Goal: Task Accomplishment & Management: Manage account settings

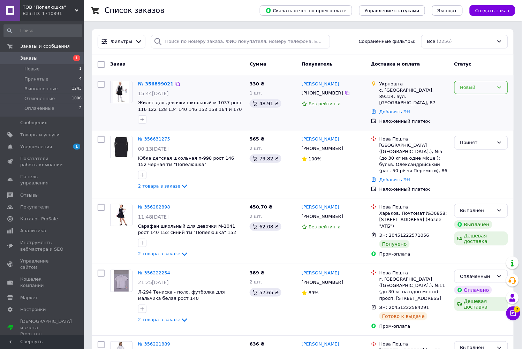
click at [502, 88] on icon at bounding box center [500, 88] width 6 height 6
click at [482, 103] on li "Принят" at bounding box center [481, 102] width 53 height 13
click at [345, 147] on icon at bounding box center [348, 149] width 6 height 6
drag, startPoint x: 235, startPoint y: 189, endPoint x: 241, endPoint y: 188, distance: 6.1
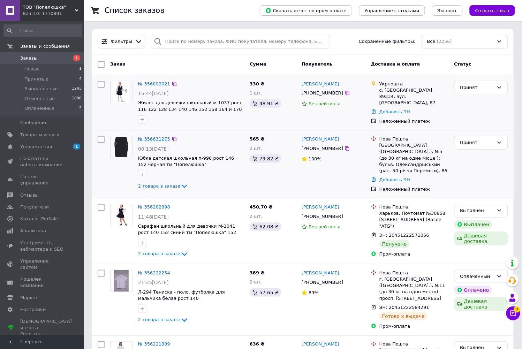
click at [158, 136] on link "№ 356631275" at bounding box center [154, 138] width 32 height 5
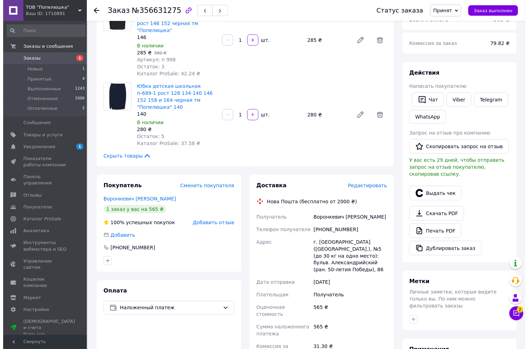
scroll to position [155, 0]
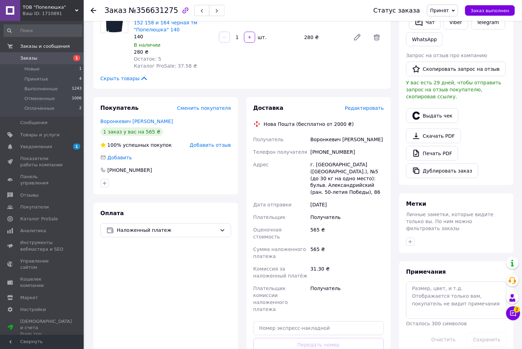
drag, startPoint x: 170, startPoint y: 281, endPoint x: 181, endPoint y: 279, distance: 11.3
click at [170, 281] on div "Оплата Наложенный платеж" at bounding box center [165, 296] width 145 height 187
click at [372, 105] on span "Редактировать" at bounding box center [364, 108] width 39 height 6
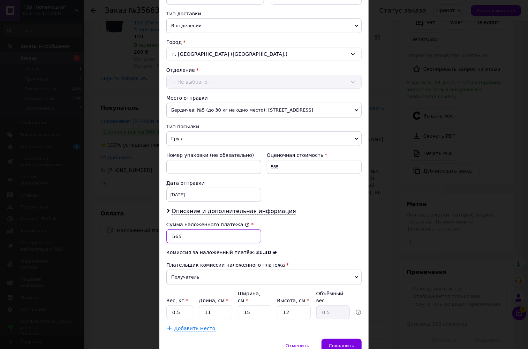
click at [174, 237] on input "565" at bounding box center [213, 237] width 95 height 14
type input "465"
click at [344, 343] on span "Сохранить" at bounding box center [341, 345] width 25 height 5
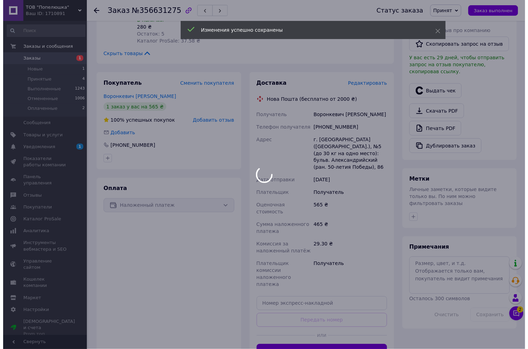
scroll to position [194, 0]
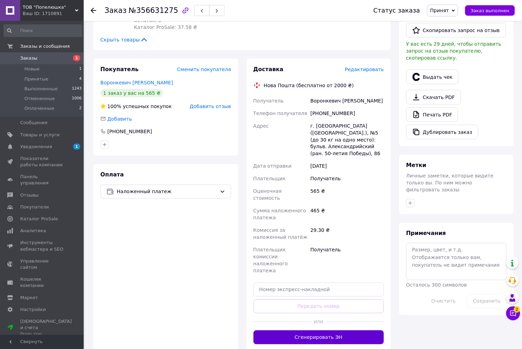
click at [320, 331] on button "Сгенерировать ЭН" at bounding box center [319, 338] width 131 height 14
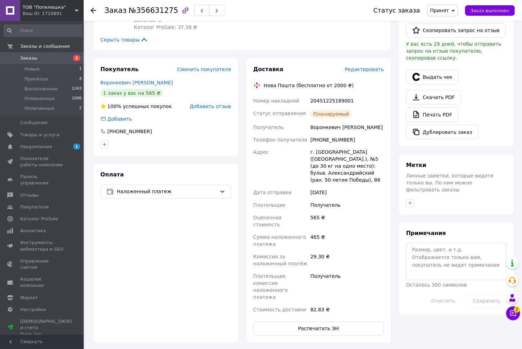
click at [370, 67] on span "Редактировать" at bounding box center [364, 70] width 39 height 6
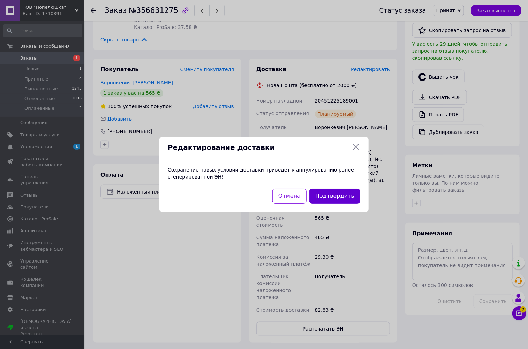
click at [348, 196] on button "Подтвердить" at bounding box center [334, 196] width 51 height 15
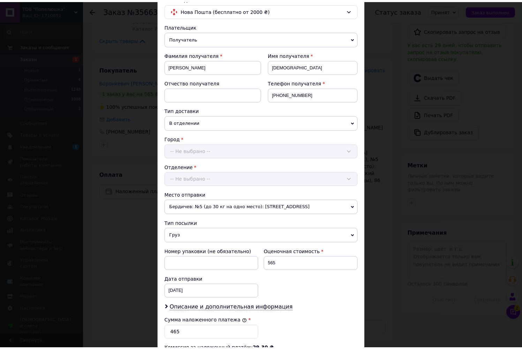
scroll to position [184, 0]
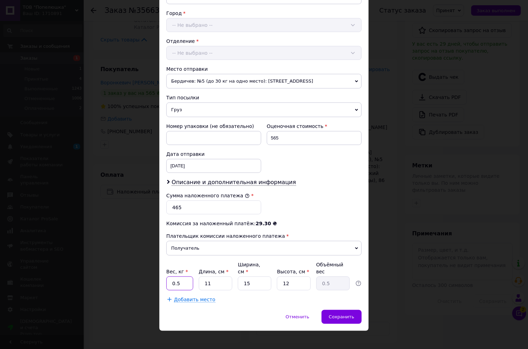
drag, startPoint x: 175, startPoint y: 278, endPoint x: 179, endPoint y: 278, distance: 3.5
click at [179, 278] on input "0.5" at bounding box center [179, 284] width 27 height 14
type input "0.8"
click at [219, 277] on input "11" at bounding box center [215, 284] width 33 height 14
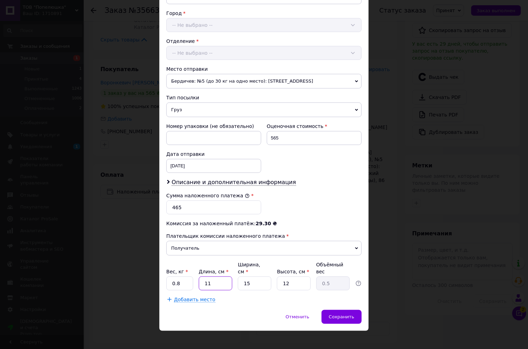
type input "2"
type input "0.1"
type input "20"
type input "0.9"
type input "20"
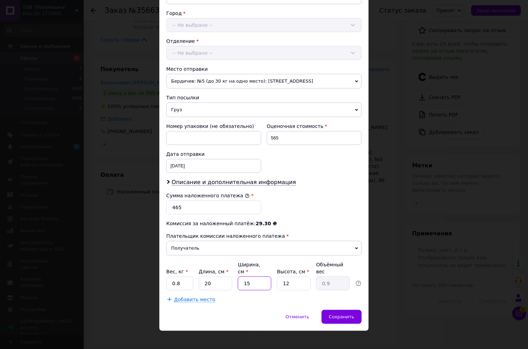
click at [248, 278] on input "15" at bounding box center [254, 284] width 33 height 14
click at [249, 278] on input "15" at bounding box center [254, 284] width 33 height 14
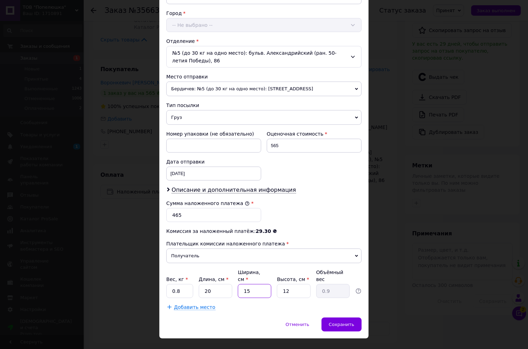
type input "2"
type input "0.12"
type input "24"
type input "1.44"
type input "24"
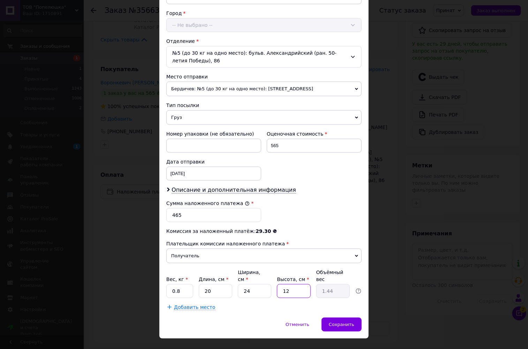
click at [285, 289] on input "12" at bounding box center [293, 291] width 33 height 14
type input "7"
type input "0.84"
type input "7"
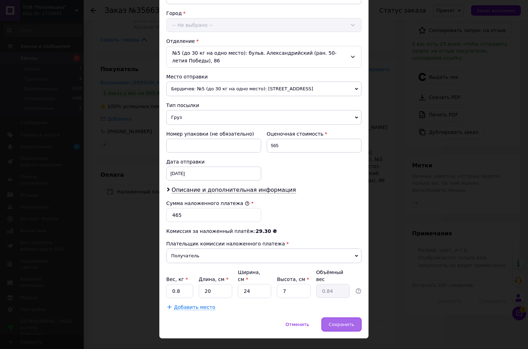
click at [353, 322] on span "Сохранить" at bounding box center [341, 324] width 25 height 5
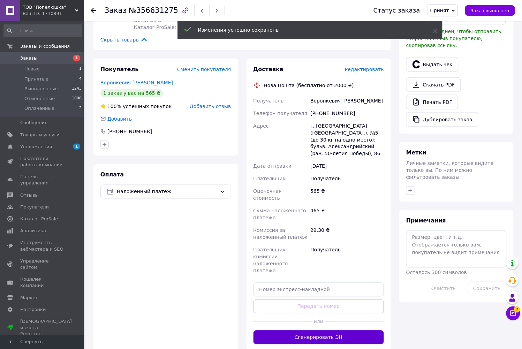
click at [323, 331] on button "Сгенерировать ЭН" at bounding box center [319, 338] width 131 height 14
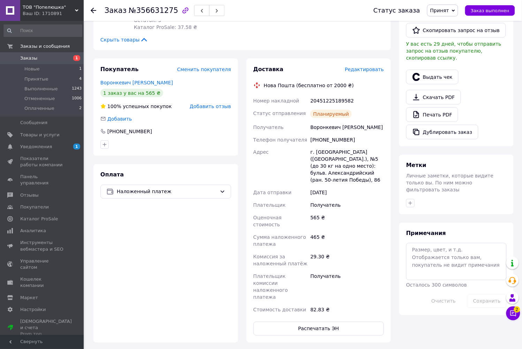
click at [193, 229] on div "Оплата Наложенный платеж" at bounding box center [165, 253] width 145 height 179
click at [334, 95] on div "20451225189582" at bounding box center [347, 101] width 76 height 13
copy div "20451225189582"
click at [242, 164] on div "Покупатель Сменить покупателя Воронкевич [PERSON_NAME] 1 заказ у вас на 565 ₴ 1…" at bounding box center [165, 201] width 153 height 284
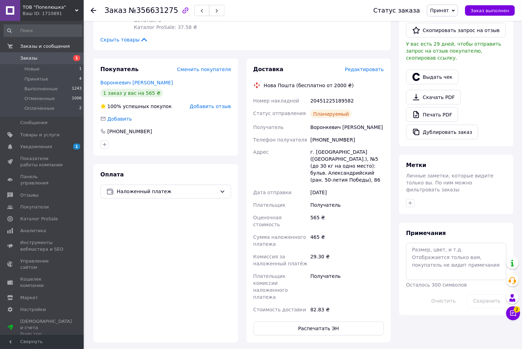
click at [172, 241] on div "Оплата Наложенный платеж" at bounding box center [165, 253] width 145 height 179
click at [167, 255] on div "Оплата Наложенный платеж" at bounding box center [165, 253] width 145 height 179
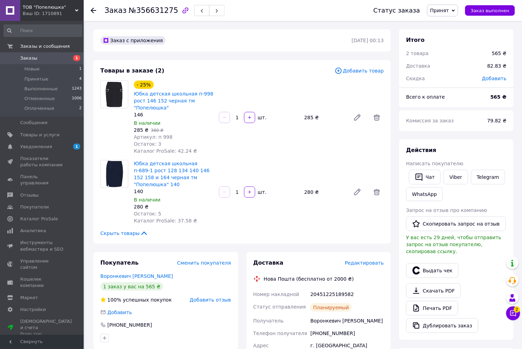
scroll to position [155, 0]
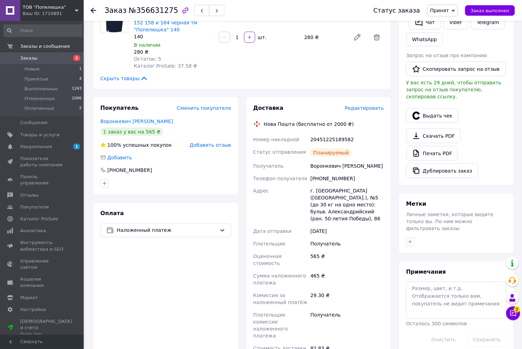
click at [135, 227] on span "Наложенный платеж" at bounding box center [167, 231] width 100 height 8
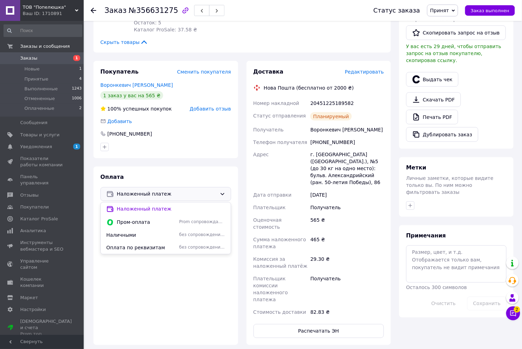
scroll to position [194, 0]
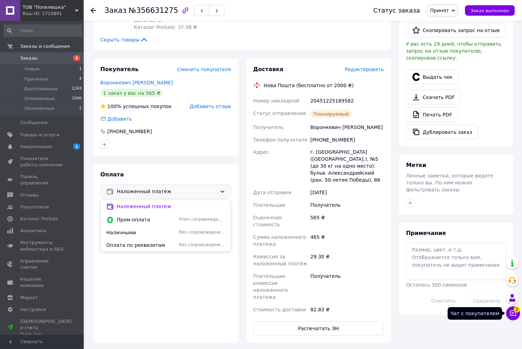
click at [517, 315] on button "Чат с покупателем 2" at bounding box center [514, 314] width 14 height 14
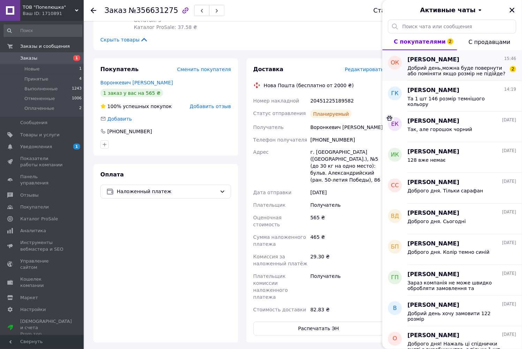
click at [464, 73] on span "Добрий день,можна буде повернути або поміняти якщо розмір не підійде?" at bounding box center [457, 70] width 99 height 11
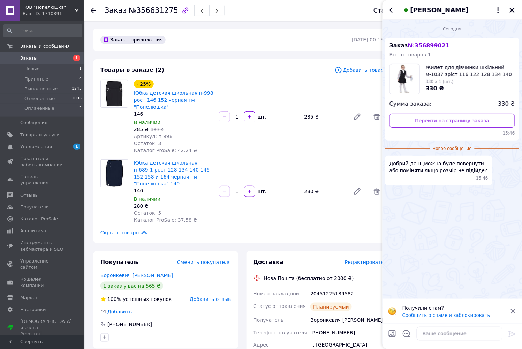
scroll to position [0, 0]
click at [32, 69] on span "Новые" at bounding box center [31, 69] width 15 height 6
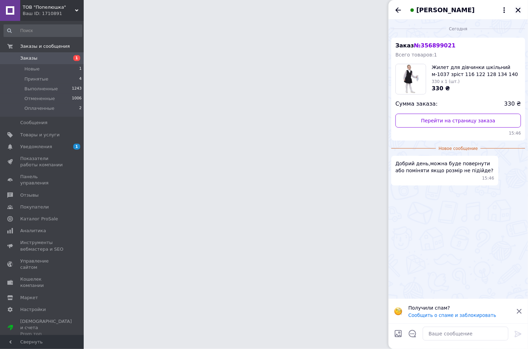
click at [517, 9] on icon "Закрыть" at bounding box center [518, 10] width 6 height 6
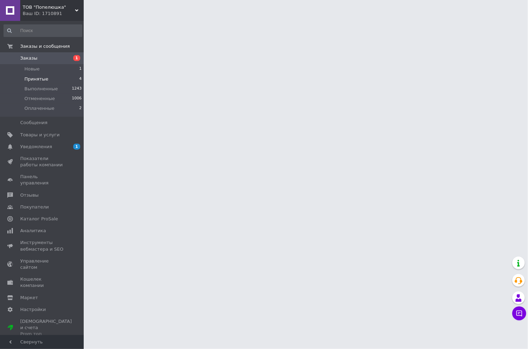
click at [35, 77] on span "Принятые" at bounding box center [36, 79] width 24 height 6
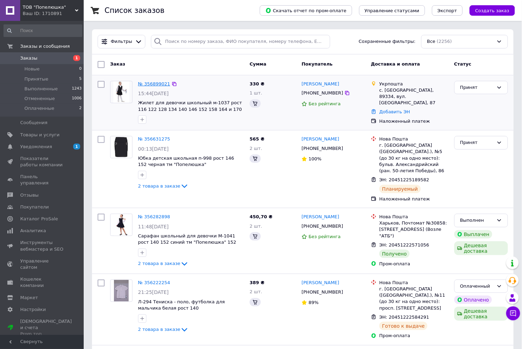
click at [151, 83] on link "№ 356899021" at bounding box center [154, 83] width 32 height 5
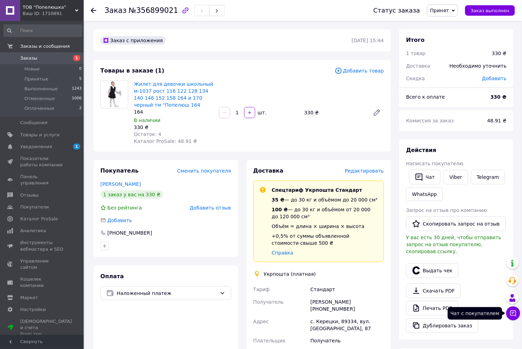
click at [515, 312] on icon at bounding box center [513, 313] width 7 height 7
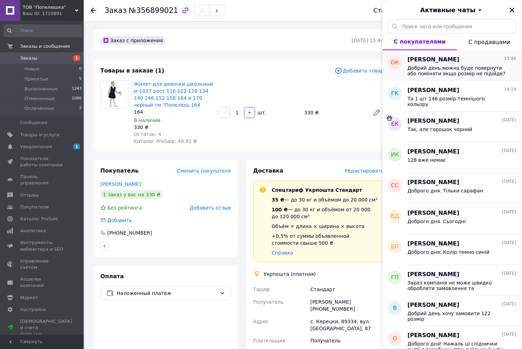
click at [449, 68] on span "Добрий день,можна буде повернути або поміняти якщо розмір не підійде?" at bounding box center [457, 70] width 99 height 11
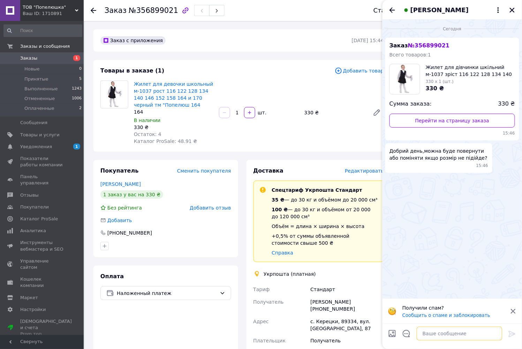
click at [433, 337] on textarea at bounding box center [460, 334] width 86 height 14
type textarea "Доброго дня! звичайно!"
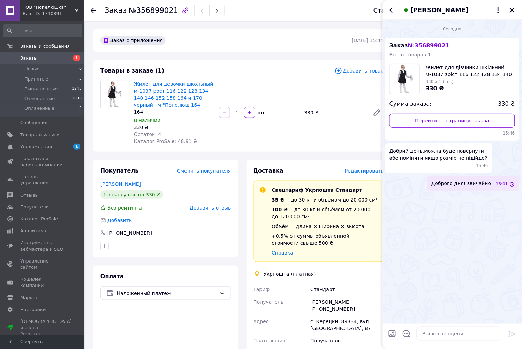
click at [290, 81] on div "Жилет для девочки школьный м-1037 рост 116 122 128 134 140 146 152 158 164 и 17…" at bounding box center [259, 112] width 256 height 67
click at [511, 9] on icon "Закрыть" at bounding box center [512, 10] width 6 height 6
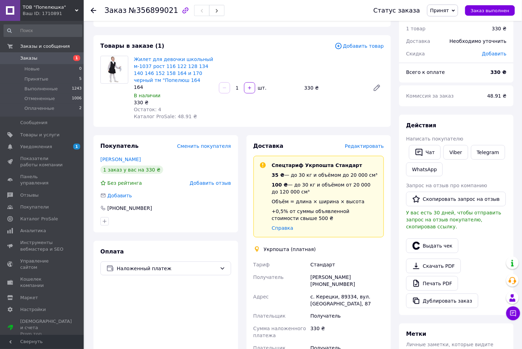
scroll to position [39, 0]
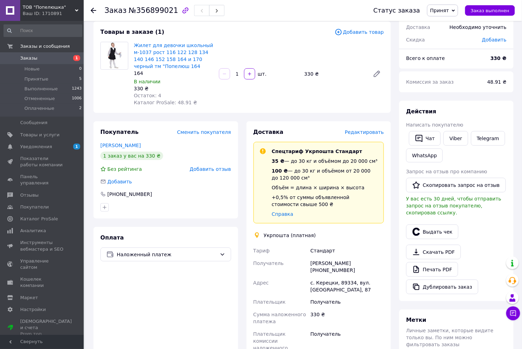
click at [366, 263] on div "[PERSON_NAME] [PHONE_NUMBER]" at bounding box center [347, 267] width 76 height 20
copy div "380955556263"
click at [188, 46] on link "Жилет для девочки школьный м-1037 рост 116 122 128 134 140 146 152 158 164 и 17…" at bounding box center [174, 56] width 80 height 27
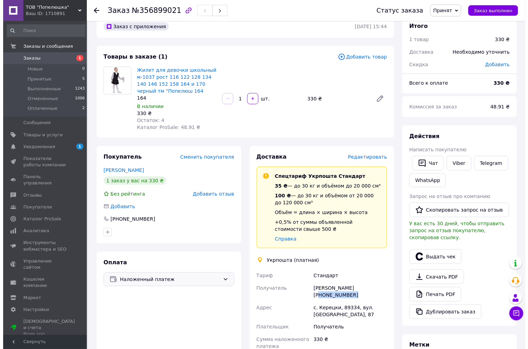
scroll to position [0, 0]
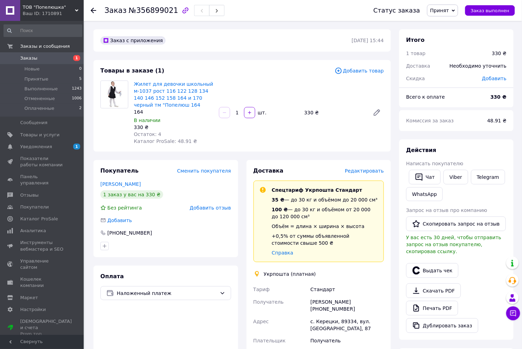
drag, startPoint x: 200, startPoint y: 152, endPoint x: 194, endPoint y: 155, distance: 6.7
click at [198, 154] on div "Заказ с приложения [DATE] 15:44 Товары в заказе (1) Добавить товар [PERSON_NAME…" at bounding box center [242, 295] width 306 height 532
click at [32, 80] on span "Принятые" at bounding box center [36, 79] width 24 height 6
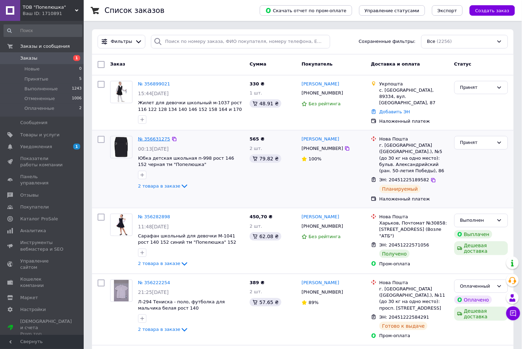
click at [151, 138] on link "№ 356631275" at bounding box center [154, 138] width 32 height 5
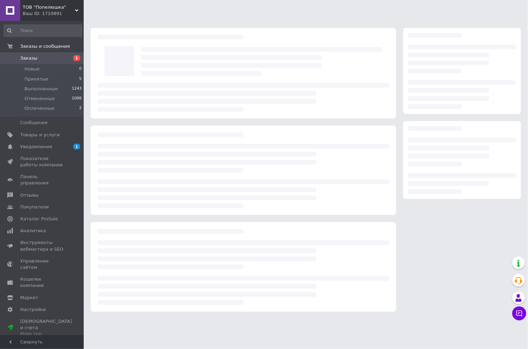
click at [154, 19] on div at bounding box center [306, 159] width 444 height 319
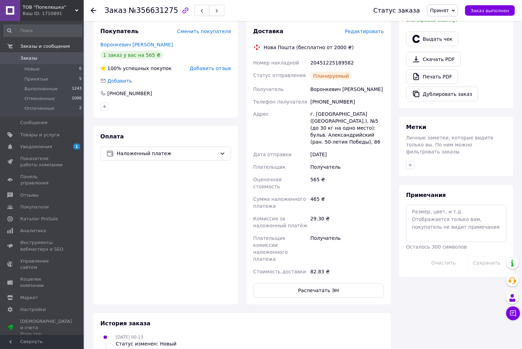
scroll to position [232, 0]
click at [309, 283] on button "Распечатать ЭН" at bounding box center [319, 290] width 131 height 14
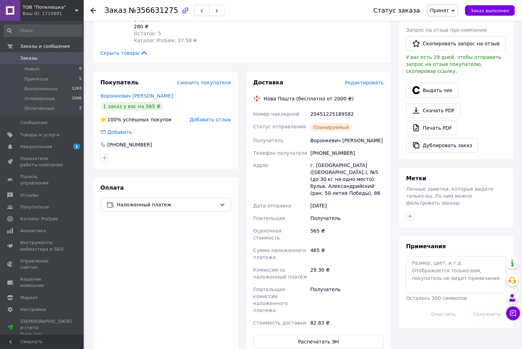
scroll to position [77, 0]
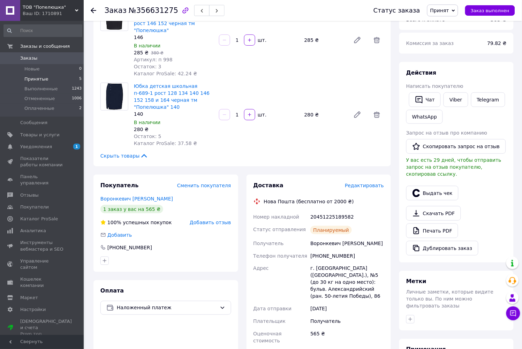
click at [39, 82] on span "Принятые" at bounding box center [36, 79] width 24 height 6
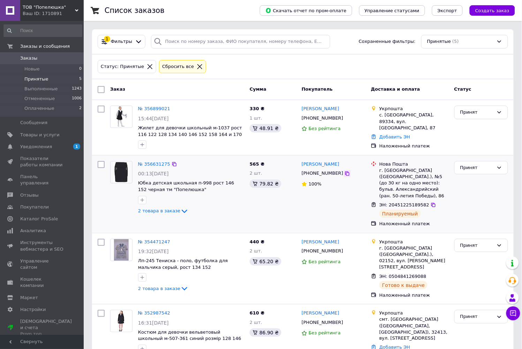
click at [345, 173] on icon at bounding box center [348, 174] width 6 height 6
